Goal: Understand site structure: Grasp the organization and layout of the website

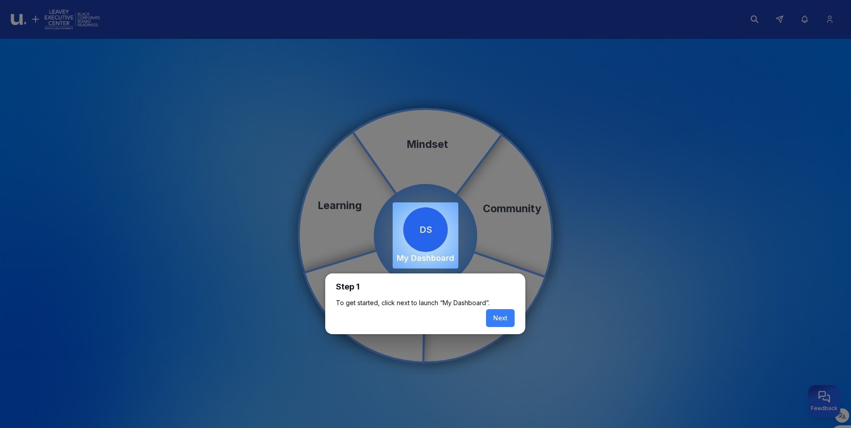
scroll to position [5, 0]
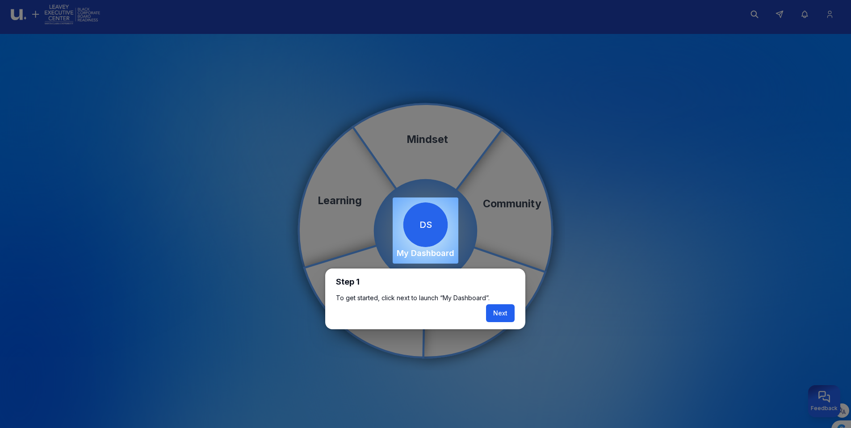
click at [492, 312] on button "Next" at bounding box center [500, 313] width 29 height 18
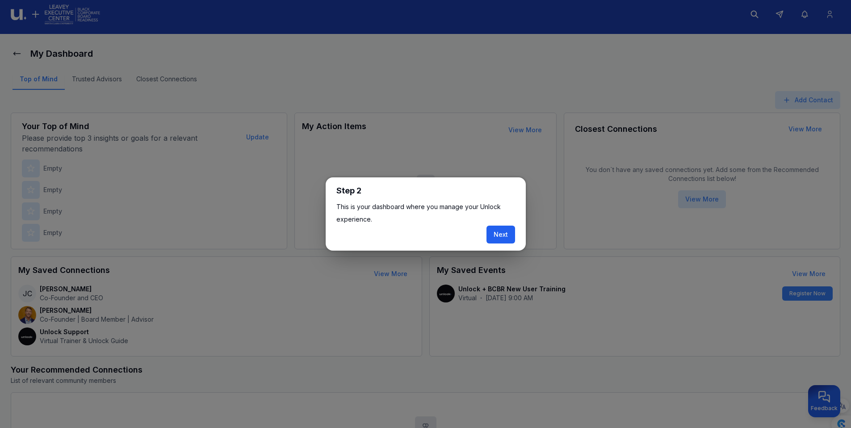
click at [501, 238] on button "Next" at bounding box center [500, 235] width 29 height 18
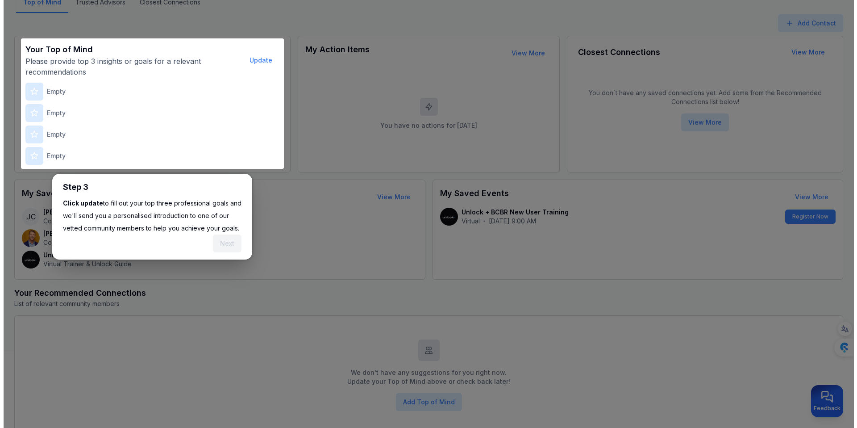
scroll to position [111, 0]
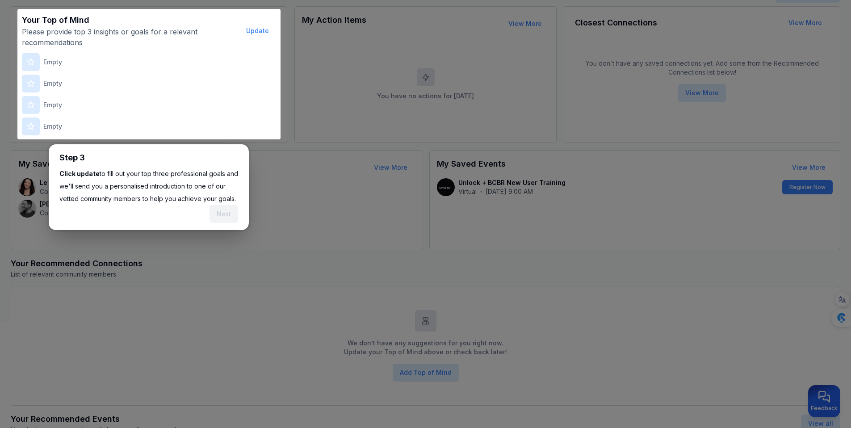
click at [253, 33] on button "Update" at bounding box center [257, 31] width 37 height 18
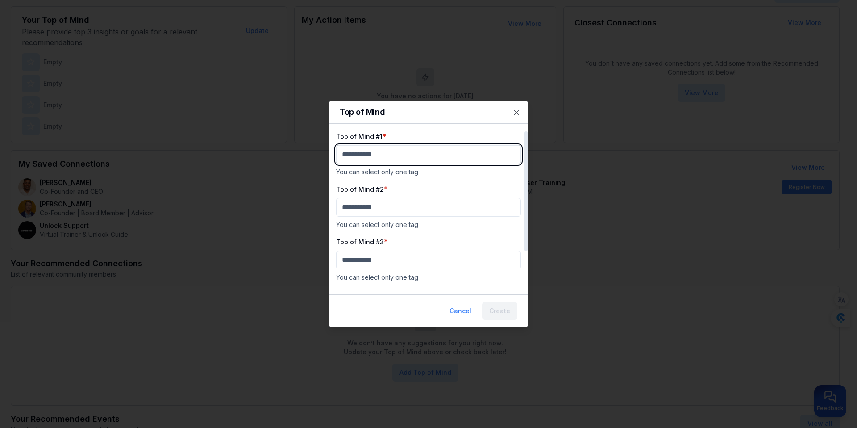
click at [371, 158] on body "My Dashboard Top of Mind Trusted Advisors Closest Connections Add Contact Your …" at bounding box center [425, 103] width 851 height 428
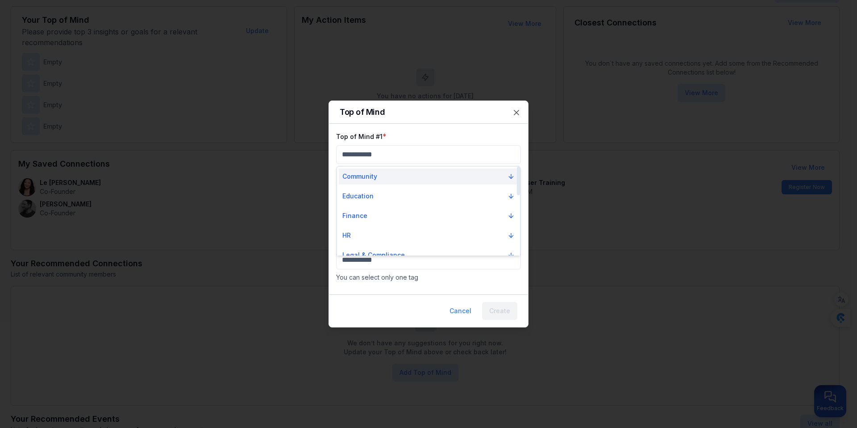
click at [409, 180] on button "Community" at bounding box center [429, 176] width 180 height 16
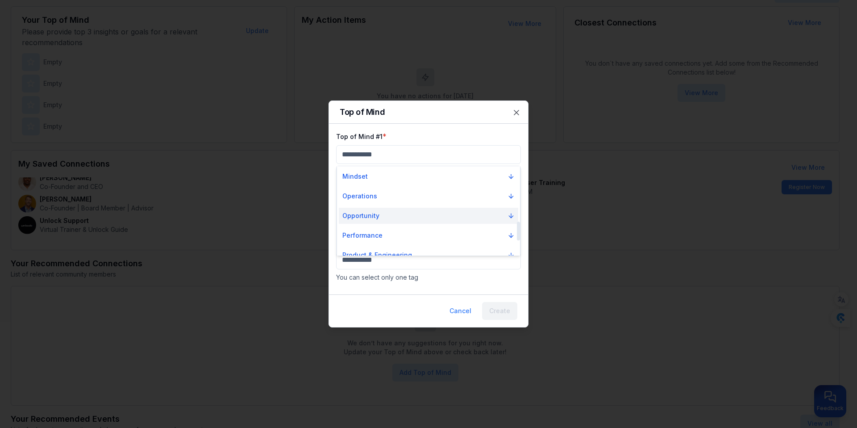
click at [383, 214] on button "Opportunity" at bounding box center [429, 216] width 180 height 16
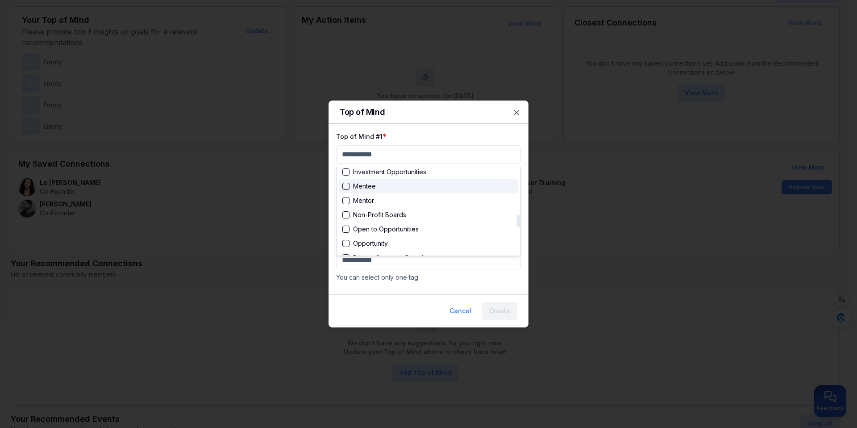
scroll to position [354, 0]
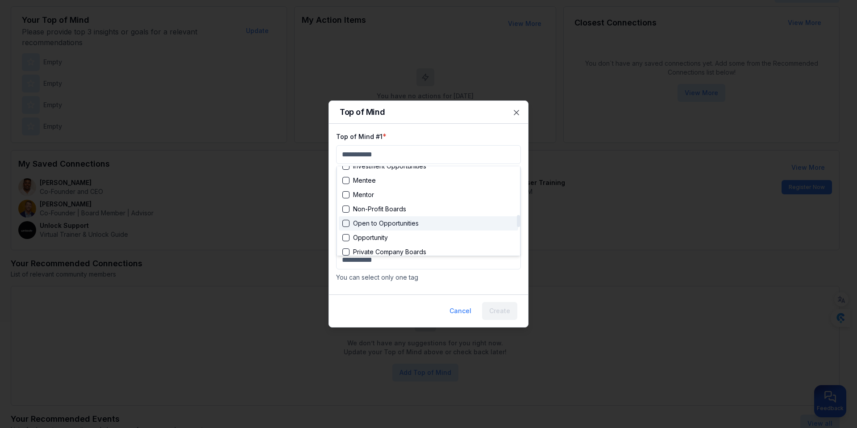
click at [345, 222] on div "Suggestions" at bounding box center [345, 223] width 7 height 7
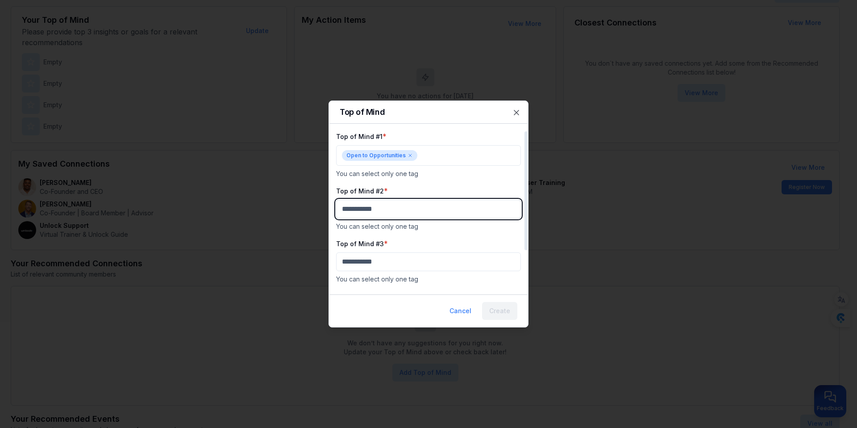
click at [410, 211] on body "My Dashboard Top of Mind Trusted Advisors Closest Connections Add Contact Your …" at bounding box center [425, 103] width 851 height 428
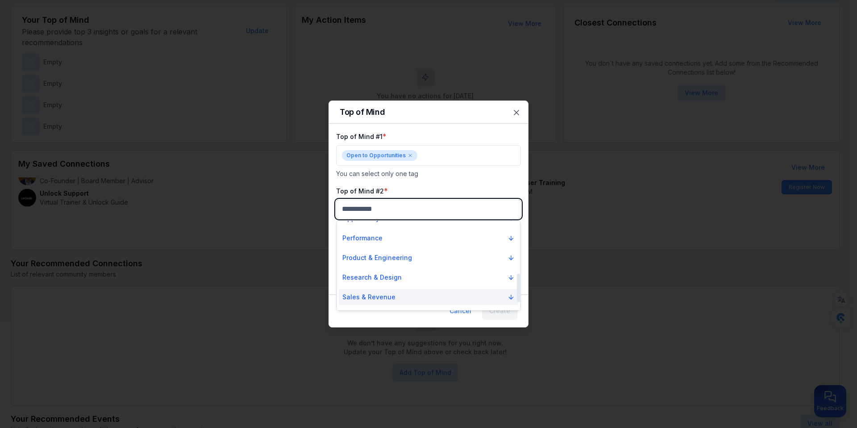
scroll to position [164, 0]
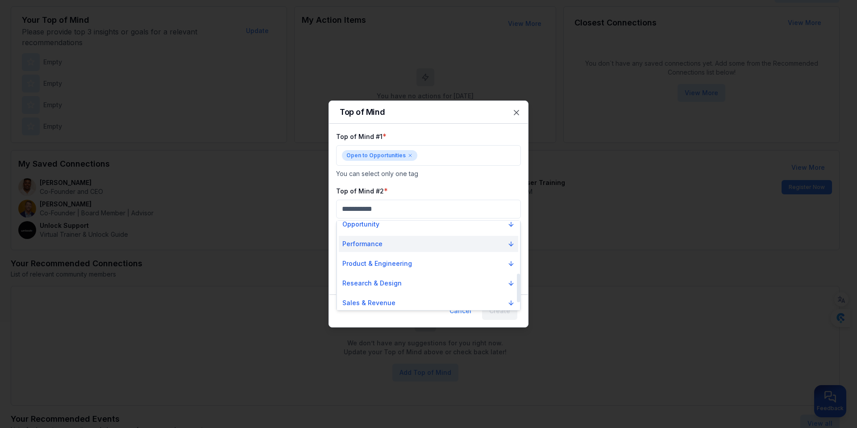
click at [401, 246] on button "Performance" at bounding box center [429, 244] width 180 height 16
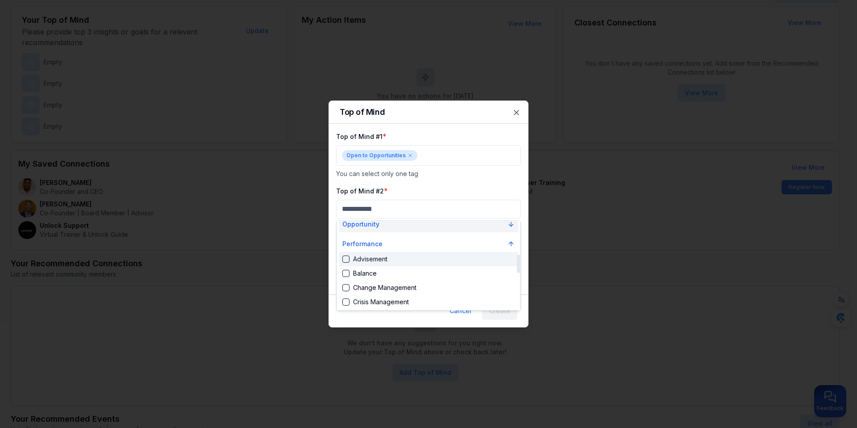
click at [400, 228] on button "Opportunity" at bounding box center [429, 224] width 180 height 16
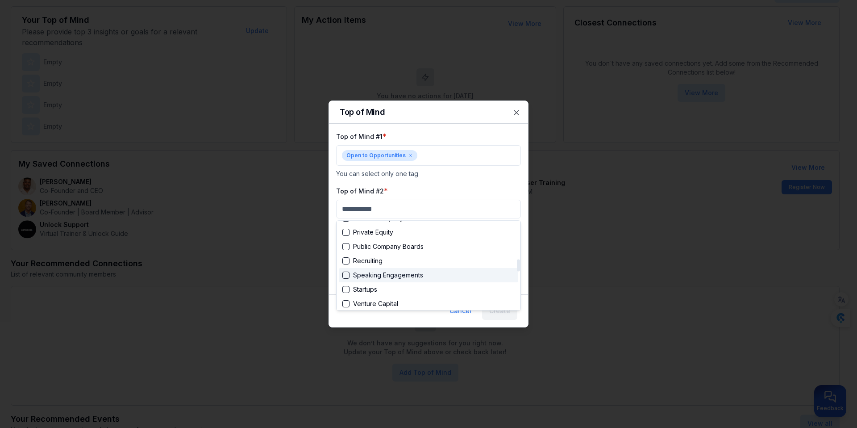
scroll to position [280, 0]
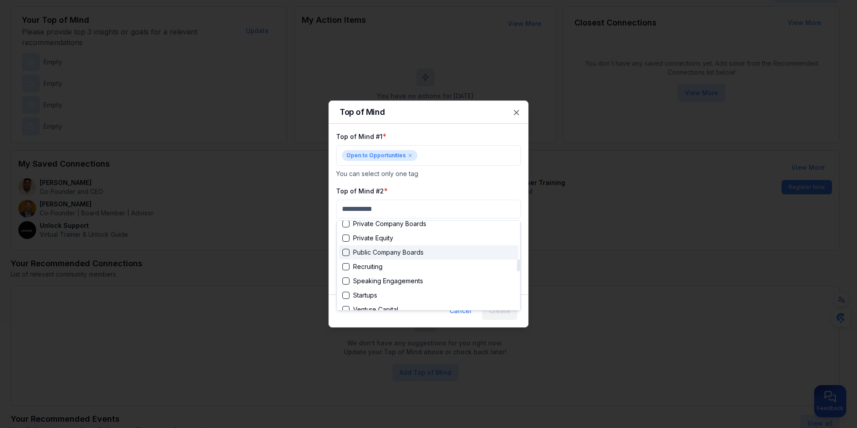
click at [402, 251] on div "Public Company Boards" at bounding box center [382, 252] width 81 height 9
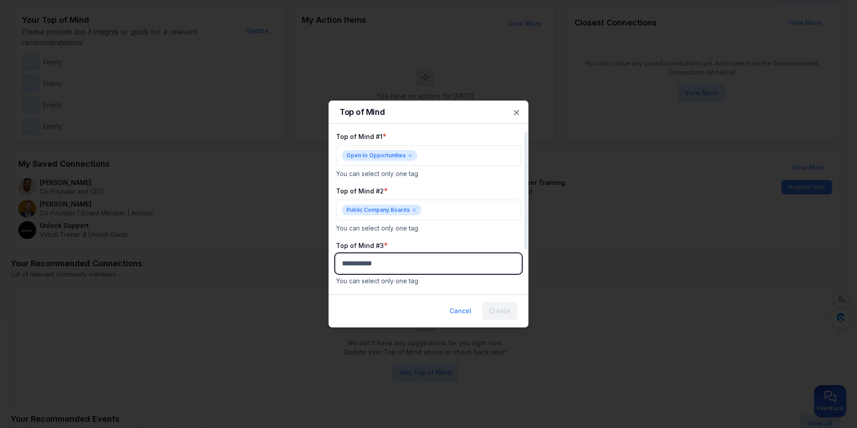
click at [405, 265] on body "My Dashboard Top of Mind Trusted Advisors Closest Connections Add Contact Your …" at bounding box center [425, 103] width 851 height 428
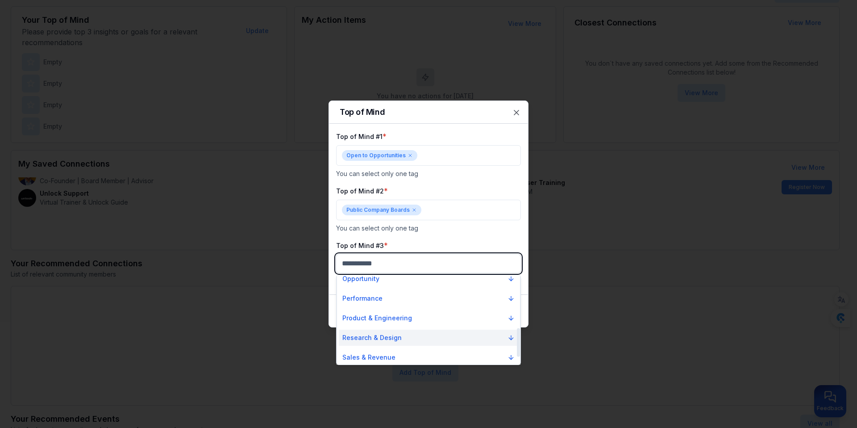
scroll to position [158, 0]
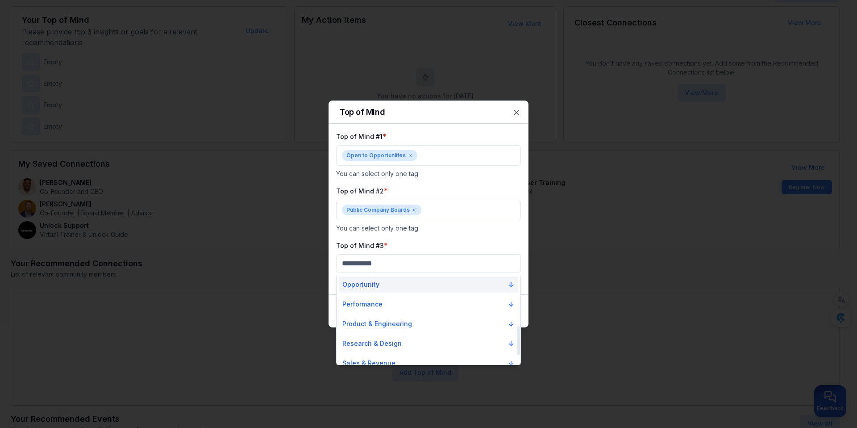
click at [397, 282] on button "Opportunity" at bounding box center [429, 284] width 180 height 16
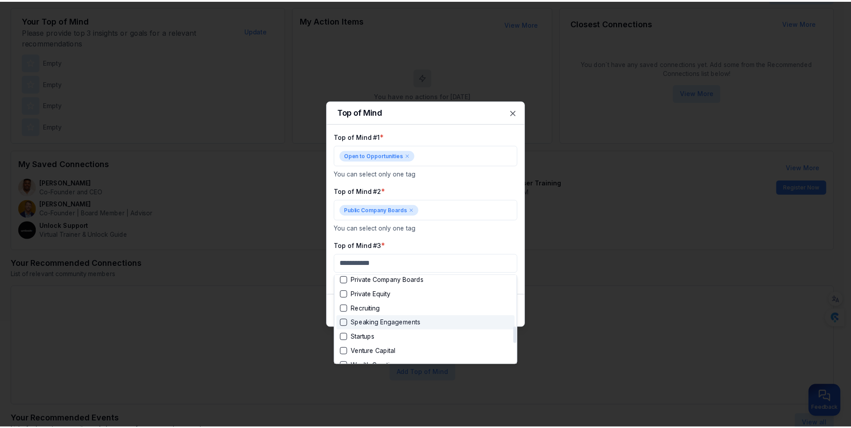
scroll to position [272, 0]
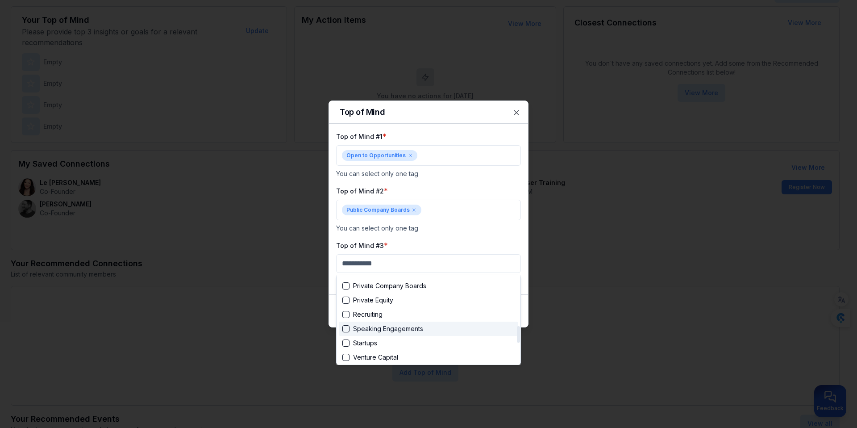
click at [383, 327] on div "Speaking Engagements" at bounding box center [382, 328] width 81 height 9
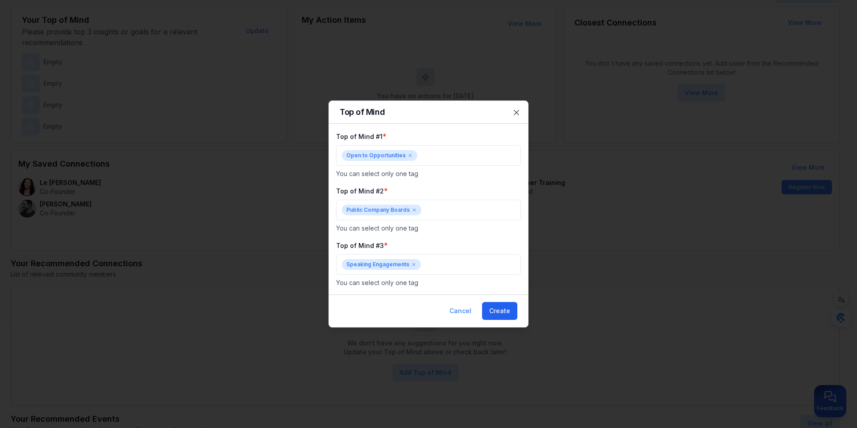
click at [501, 310] on button "Create" at bounding box center [499, 311] width 35 height 18
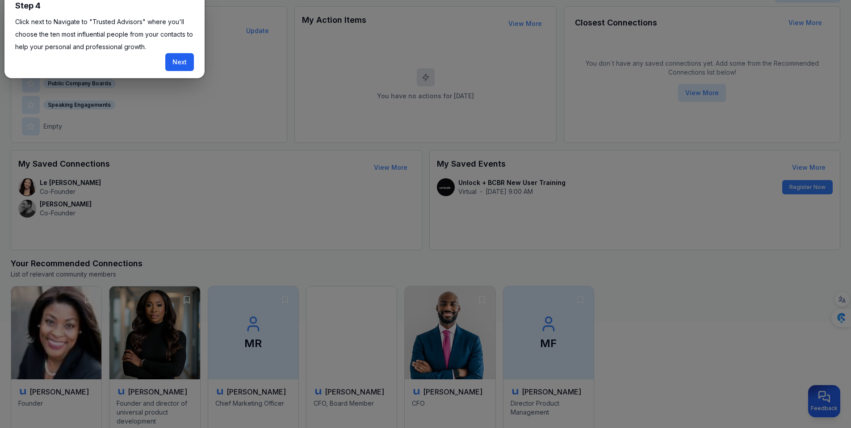
click at [179, 62] on button "Next" at bounding box center [179, 62] width 29 height 18
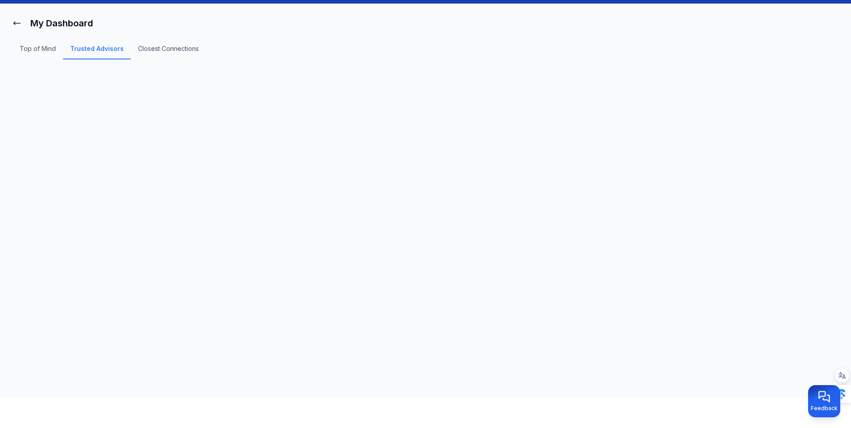
scroll to position [5, 0]
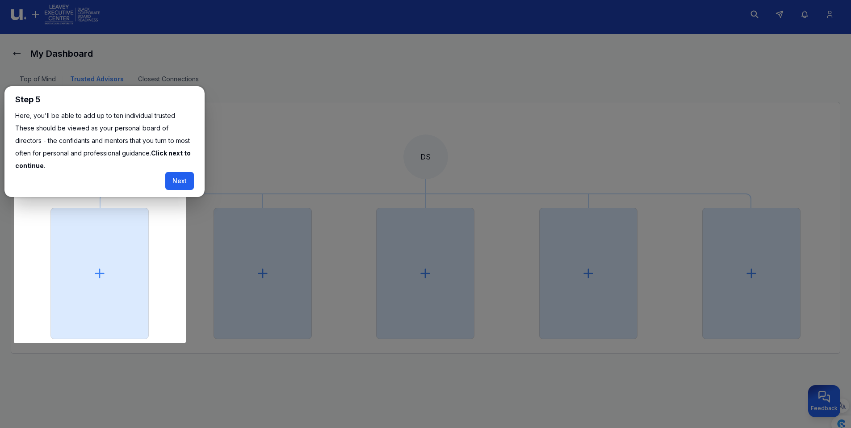
click at [179, 172] on button "Next" at bounding box center [179, 181] width 29 height 18
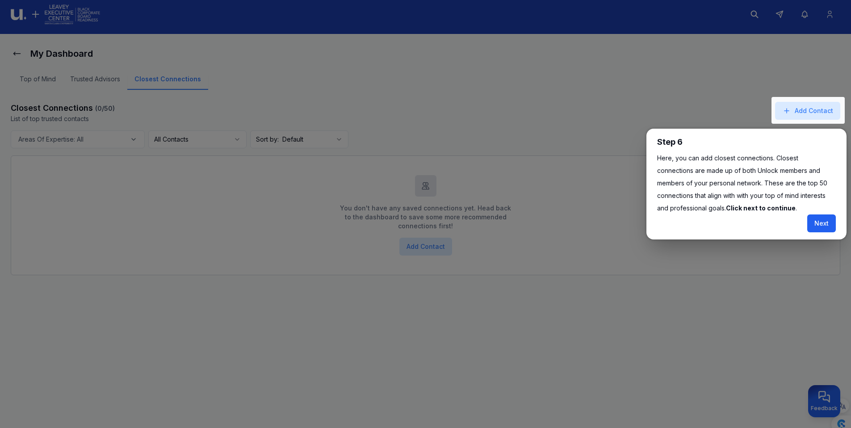
click at [819, 224] on button "Next" at bounding box center [821, 223] width 29 height 18
